Goal: Task Accomplishment & Management: Complete application form

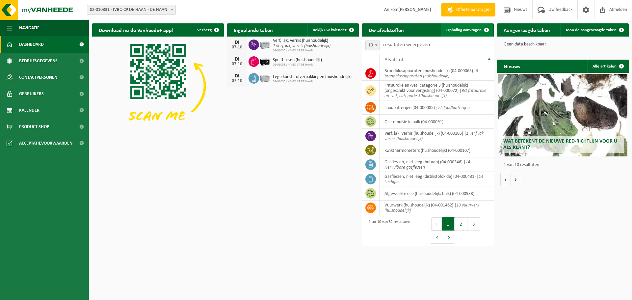
click at [472, 32] on span "Ophaling aanvragen" at bounding box center [464, 30] width 35 height 4
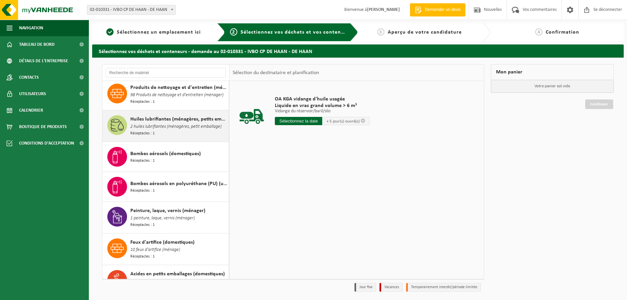
scroll to position [770, 0]
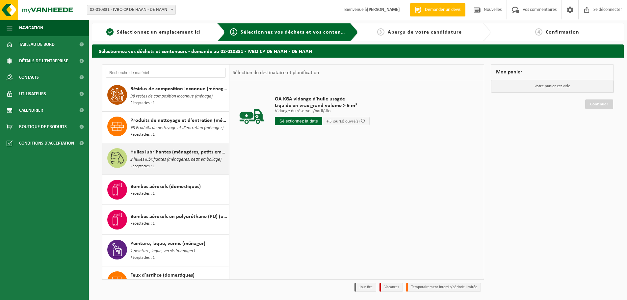
click at [146, 150] on font "Huiles lubrifiantes (ménagères, petits emballages)" at bounding box center [185, 152] width 111 height 5
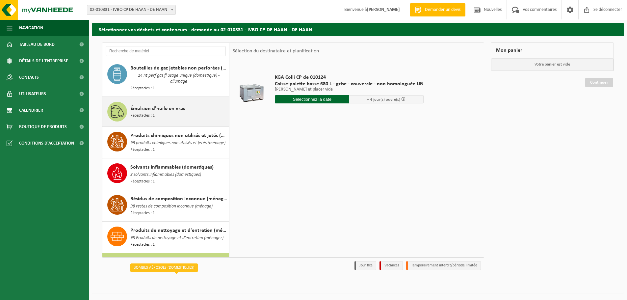
scroll to position [606, 0]
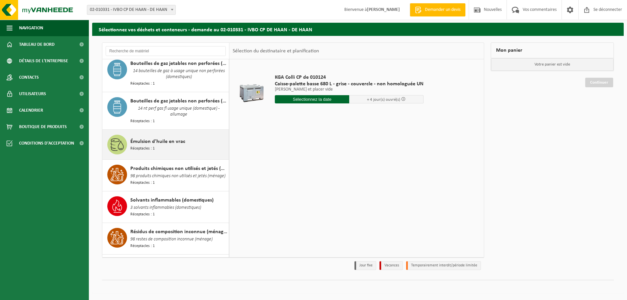
click at [151, 140] on div "Émulsion d'huile en vrac Réceptacles : 1" at bounding box center [165, 145] width 127 height 30
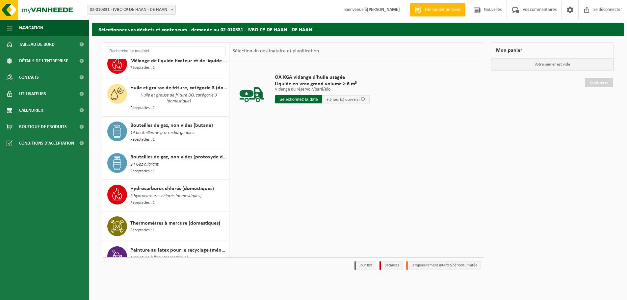
scroll to position [233, 0]
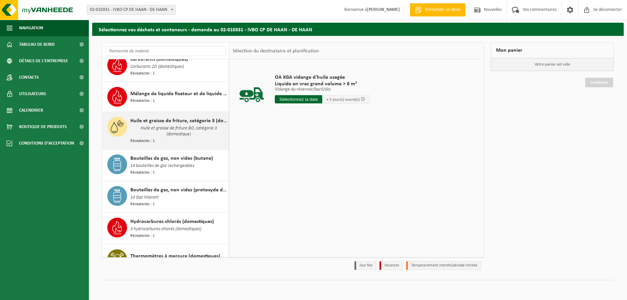
click at [151, 118] on font "Huile et graisse de friture, catégorie 3 (domestique) (ne convient pas à la fer…" at bounding box center [228, 120] width 196 height 5
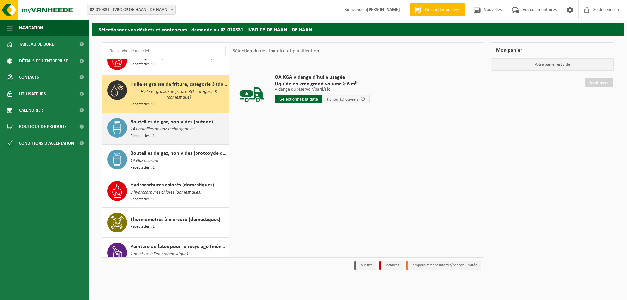
scroll to position [279, 0]
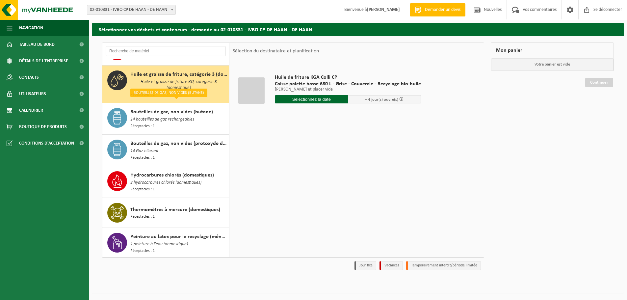
click at [298, 99] on input "text" at bounding box center [311, 99] width 73 height 8
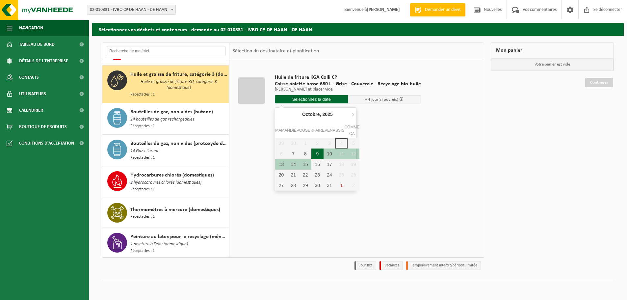
click at [317, 151] on font "9" at bounding box center [317, 153] width 3 height 5
type input "Van 2025-10-09"
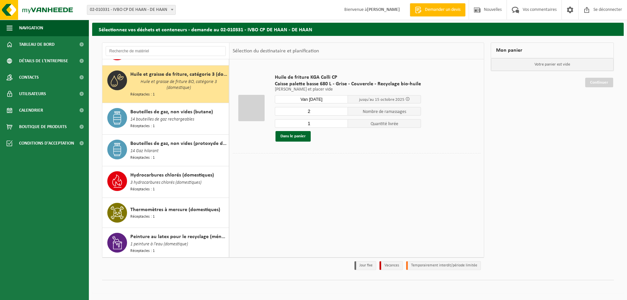
click at [341, 111] on input "2" at bounding box center [311, 111] width 73 height 9
click at [341, 111] on input "3" at bounding box center [311, 111] width 73 height 9
click at [341, 111] on input "4" at bounding box center [311, 111] width 73 height 9
click at [341, 111] on input "5" at bounding box center [311, 111] width 73 height 9
type input "6"
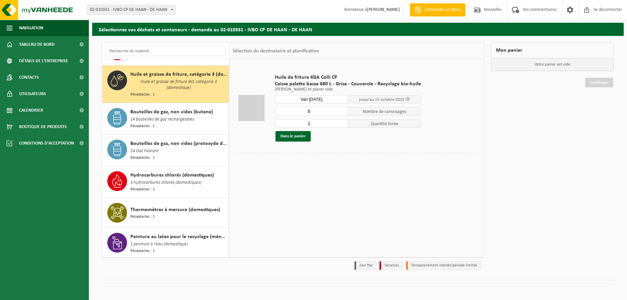
click at [341, 111] on input "6" at bounding box center [311, 111] width 73 height 9
click at [342, 122] on input "2" at bounding box center [311, 123] width 73 height 9
click at [342, 122] on input "3" at bounding box center [311, 123] width 73 height 9
click at [342, 122] on input "5" at bounding box center [311, 123] width 73 height 9
type input "6"
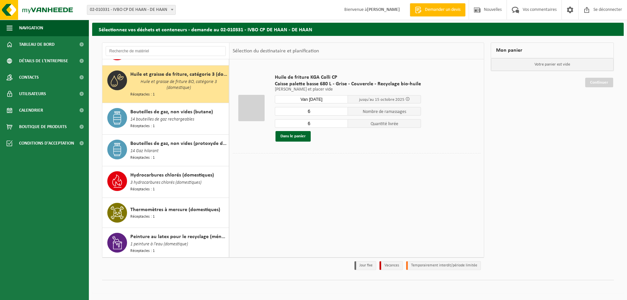
click at [342, 122] on input "6" at bounding box center [311, 123] width 73 height 9
click at [301, 136] on font "Dans le panier" at bounding box center [293, 136] width 25 height 4
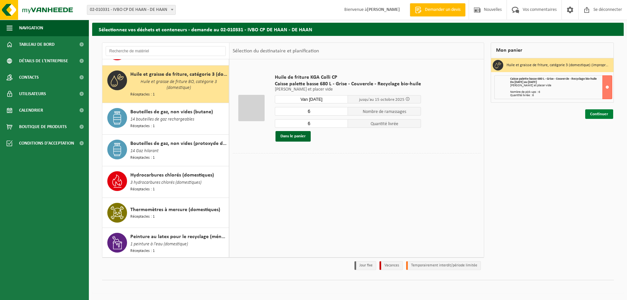
click at [589, 113] on link "Continuer" at bounding box center [600, 114] width 28 height 10
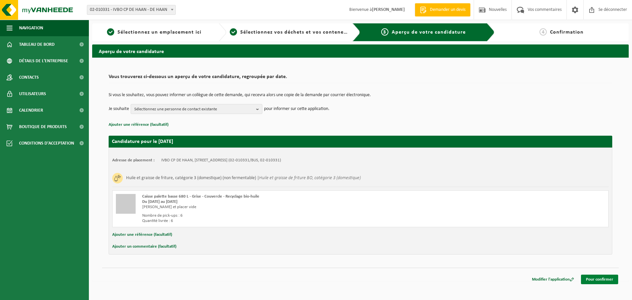
click at [607, 281] on font "Pour confirmer" at bounding box center [599, 279] width 27 height 4
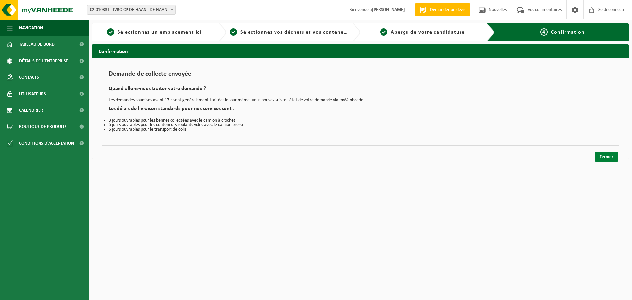
click at [601, 154] on link "Fermer" at bounding box center [606, 157] width 23 height 10
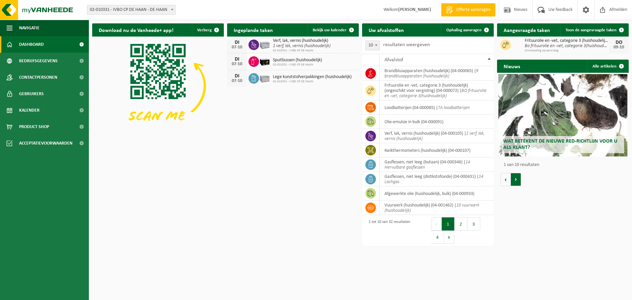
click at [519, 178] on button "Volgende" at bounding box center [516, 179] width 10 height 13
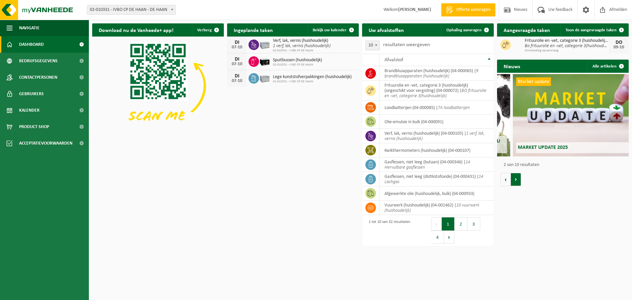
scroll to position [0, 132]
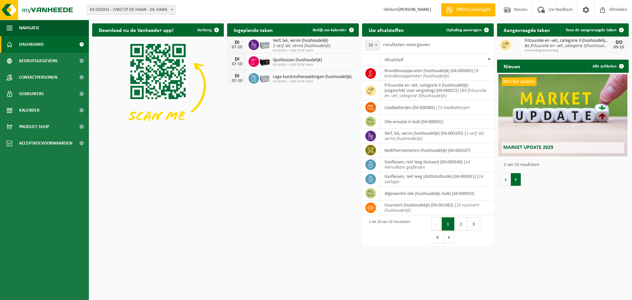
click at [518, 177] on button "Volgende" at bounding box center [516, 179] width 10 height 13
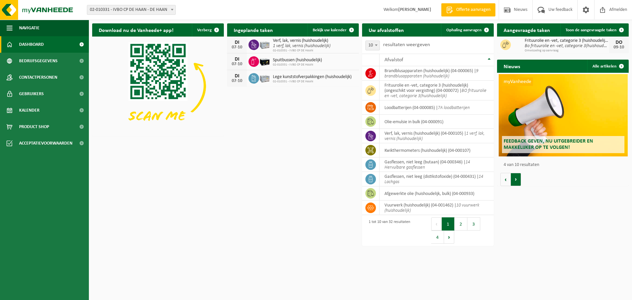
scroll to position [0, 395]
click at [518, 177] on button "Volgende" at bounding box center [516, 179] width 10 height 13
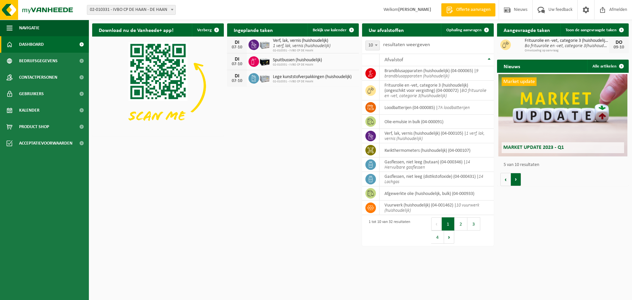
click at [518, 177] on button "Volgende" at bounding box center [516, 179] width 10 height 13
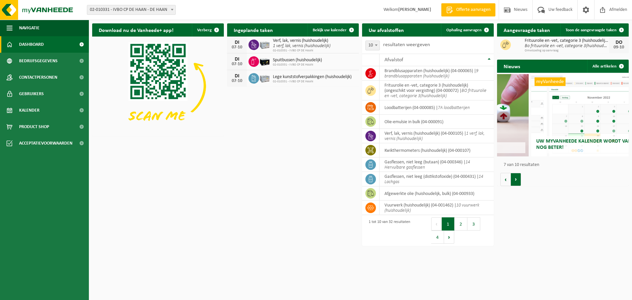
click at [518, 176] on button "Volgende" at bounding box center [516, 179] width 10 height 13
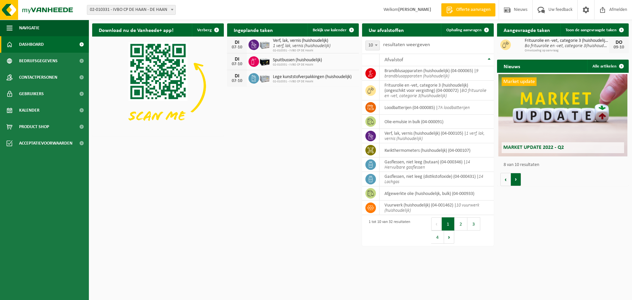
click at [518, 176] on button "Volgende" at bounding box center [516, 179] width 10 height 13
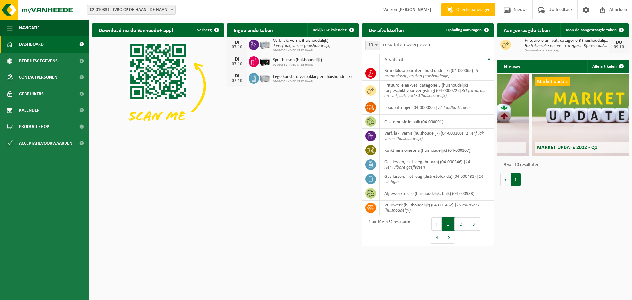
click at [518, 176] on button "Volgende" at bounding box center [516, 179] width 10 height 13
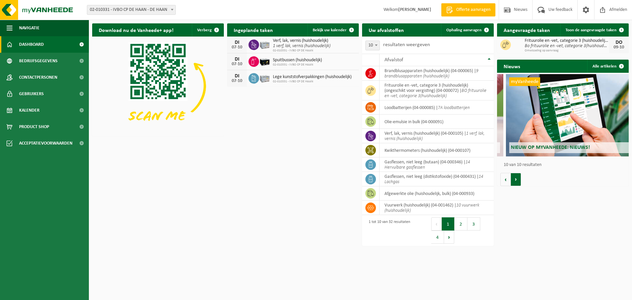
click at [518, 176] on button "Volgende" at bounding box center [516, 179] width 10 height 13
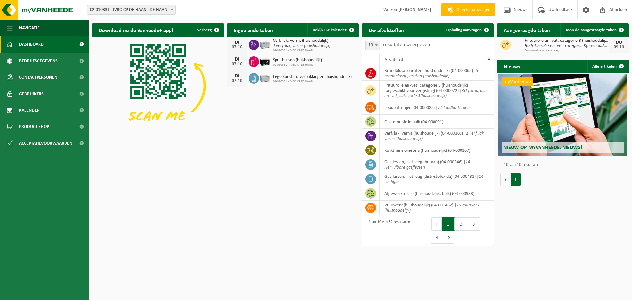
click at [518, 176] on button "Volgende" at bounding box center [516, 179] width 10 height 13
